Goal: Task Accomplishment & Management: Manage account settings

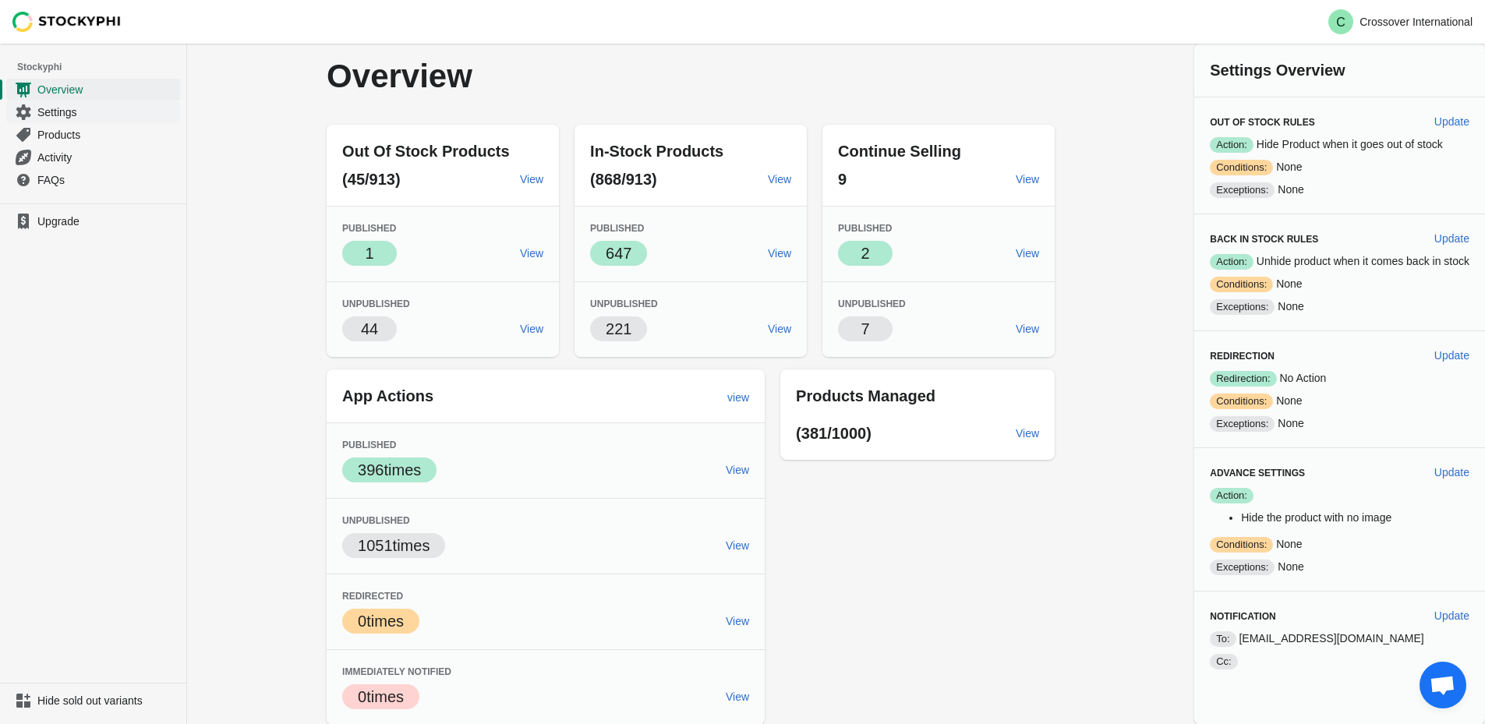
click at [80, 115] on span "Settings" at bounding box center [106, 112] width 139 height 16
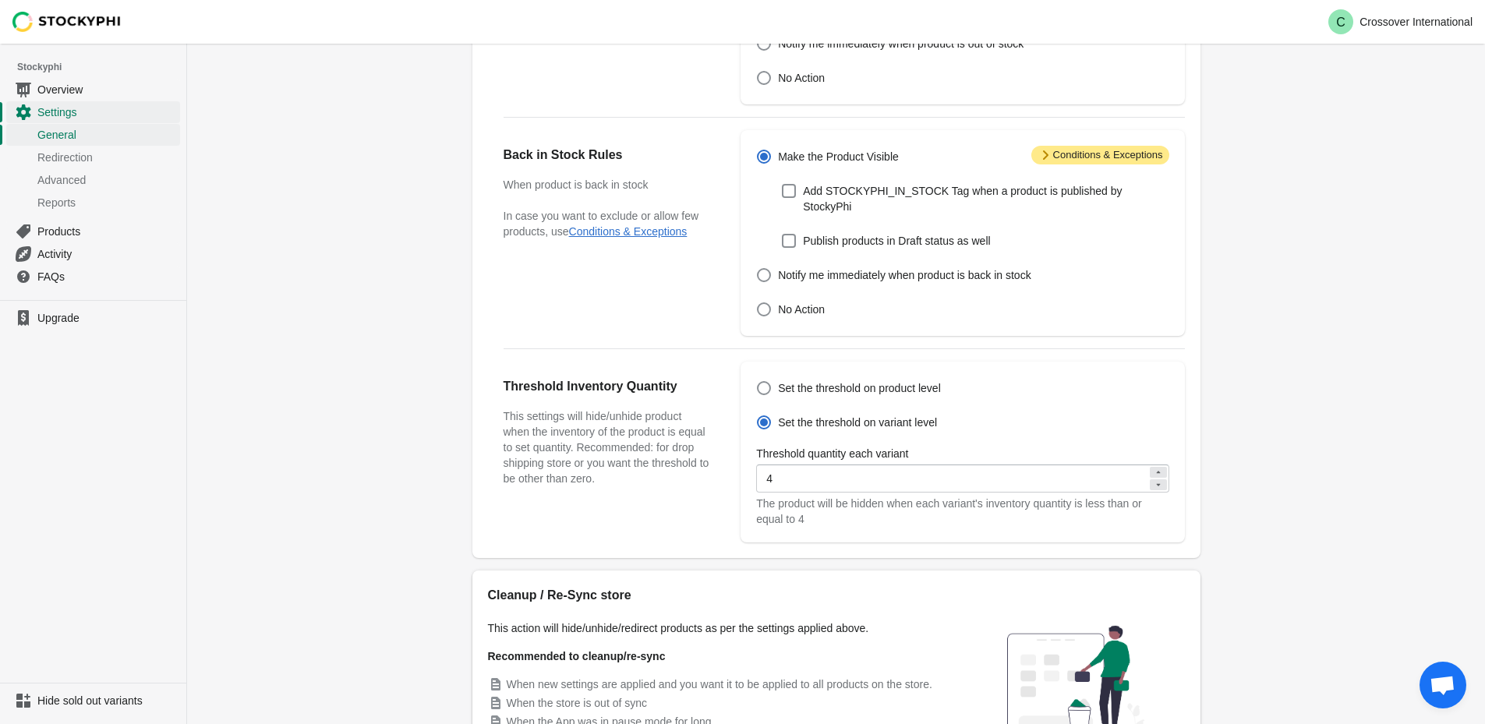
scroll to position [312, 0]
click at [1156, 467] on icon at bounding box center [1157, 471] width 9 height 9
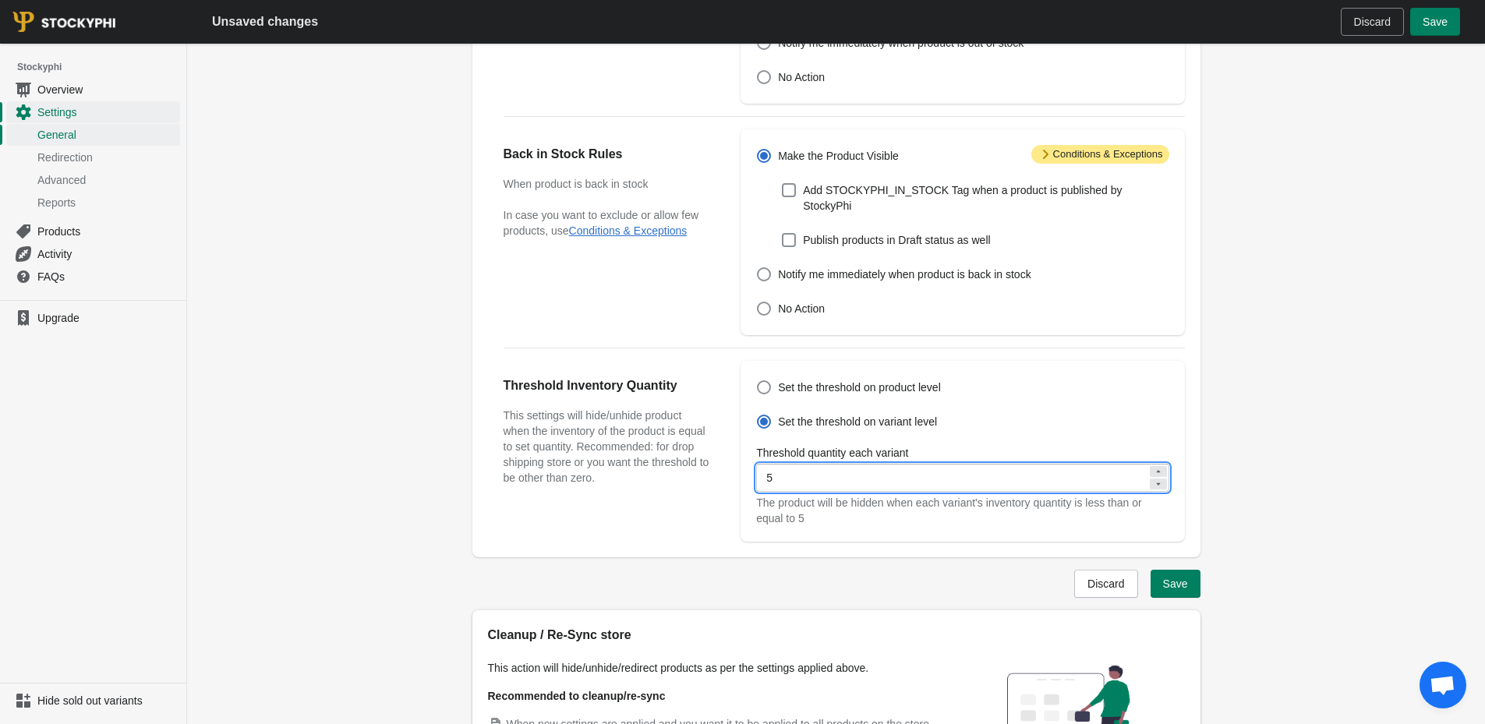
click at [1156, 467] on icon at bounding box center [1157, 471] width 9 height 9
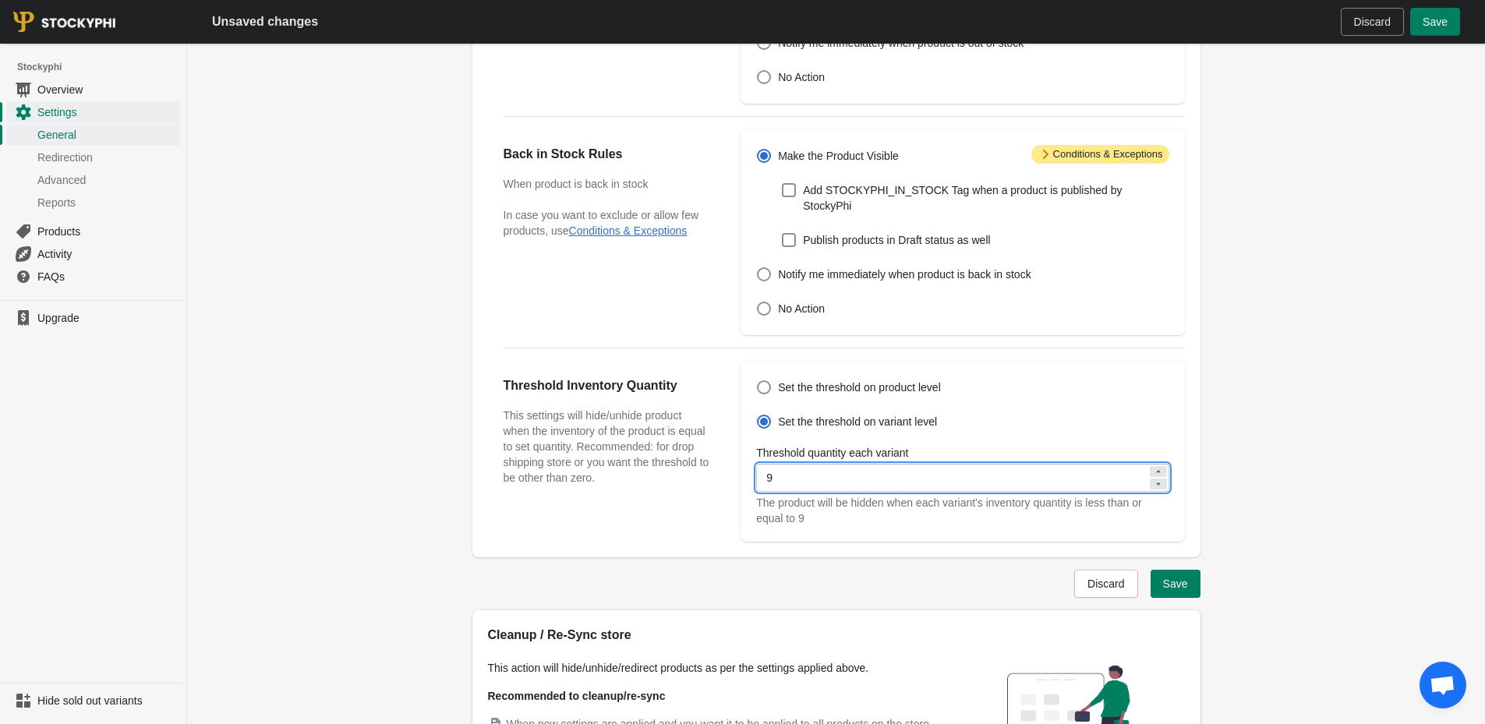
type input "10"
click at [1176, 577] on span "Save" at bounding box center [1175, 583] width 25 height 12
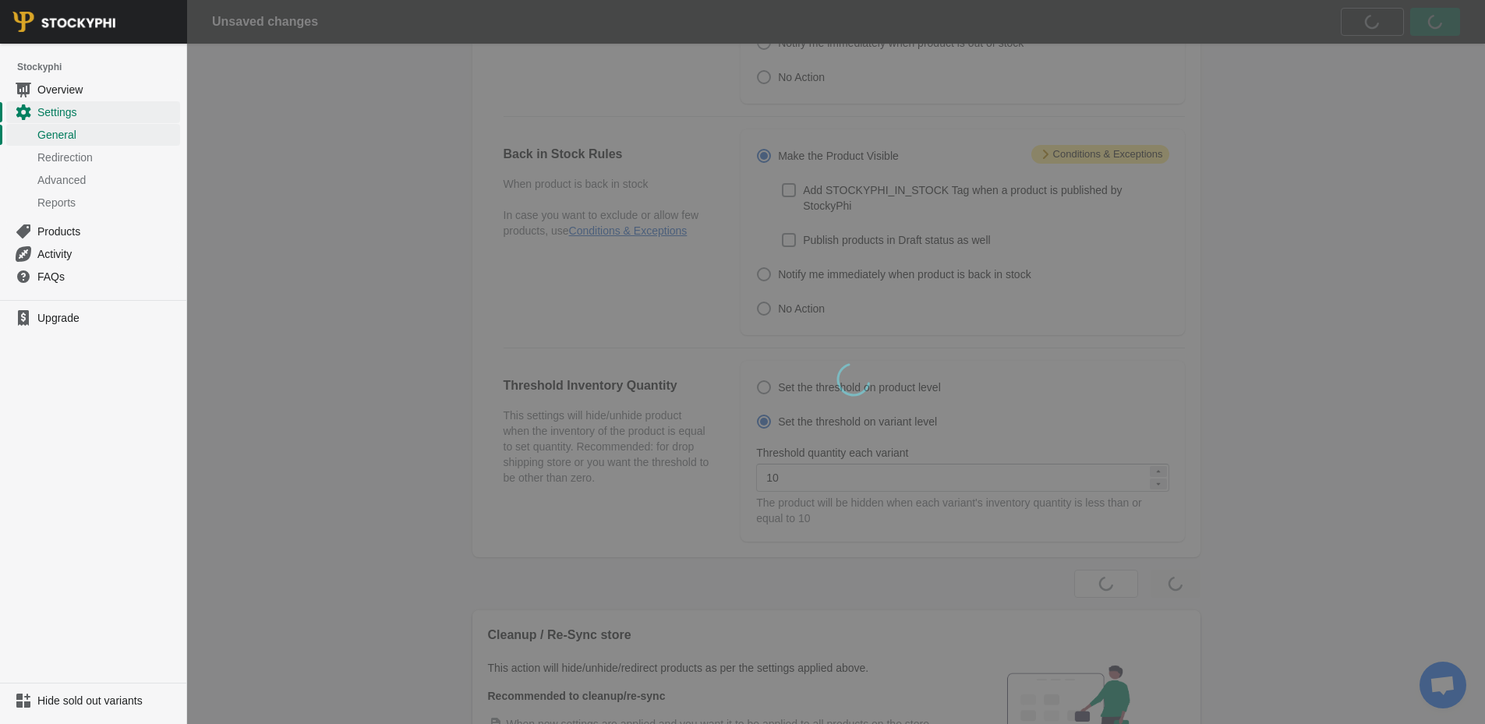
scroll to position [0, 0]
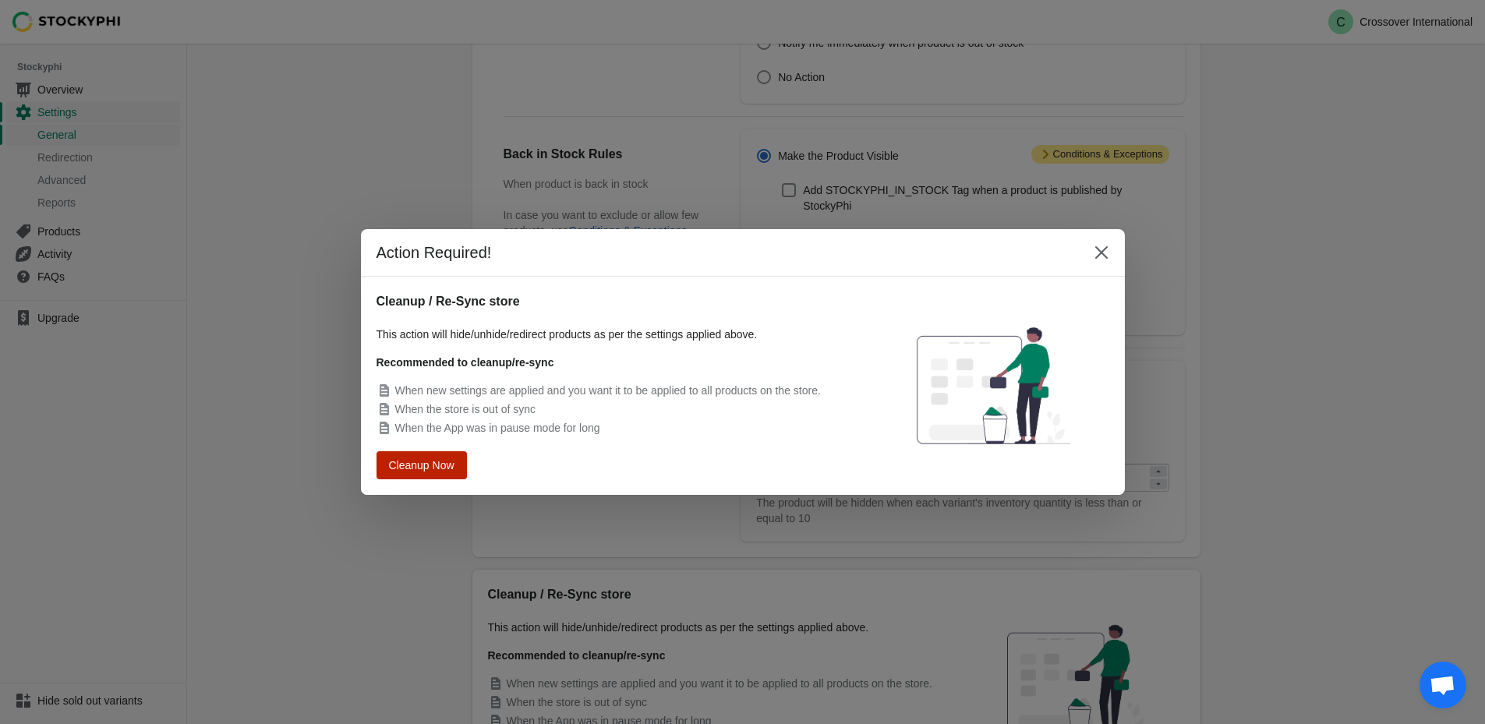
click at [411, 464] on span "Cleanup Now" at bounding box center [421, 465] width 59 height 11
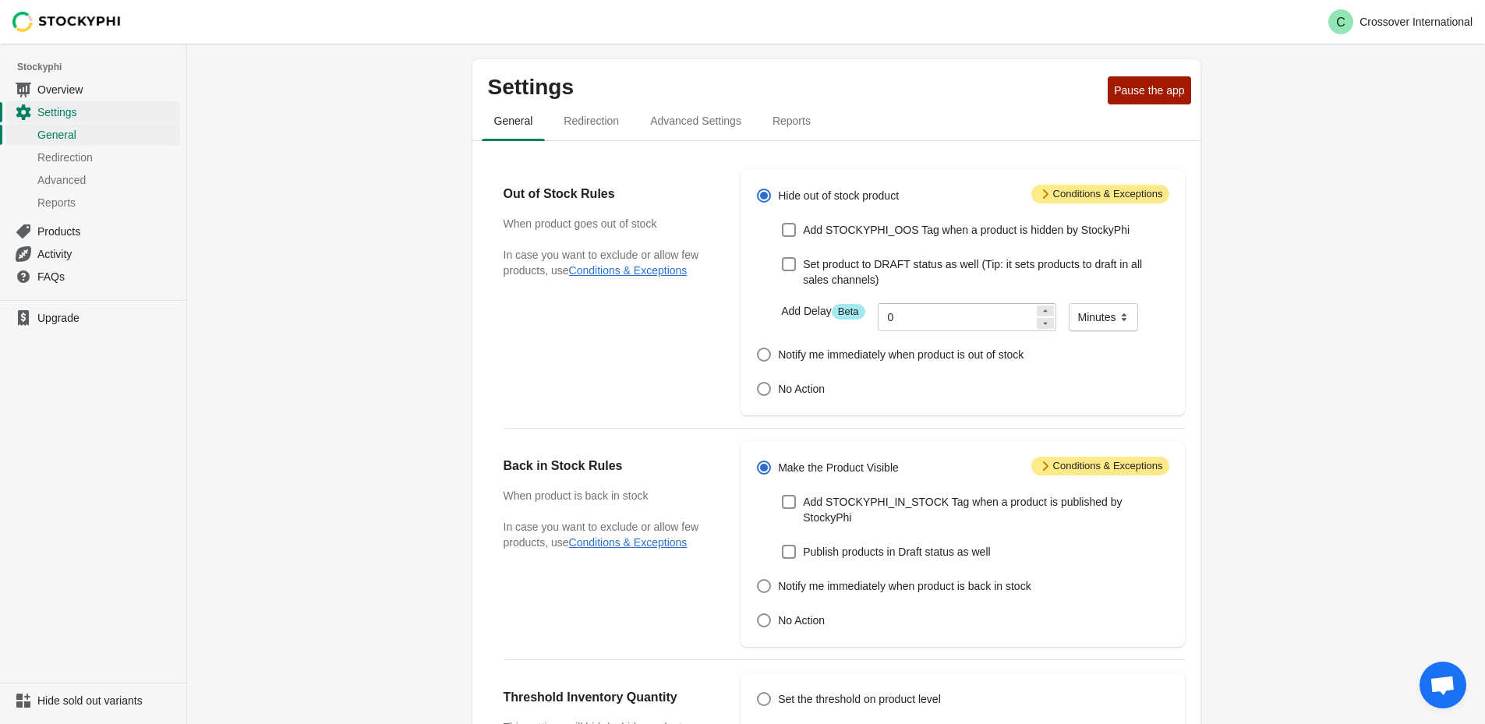
scroll to position [312, 0]
